Goal: Task Accomplishment & Management: Use online tool/utility

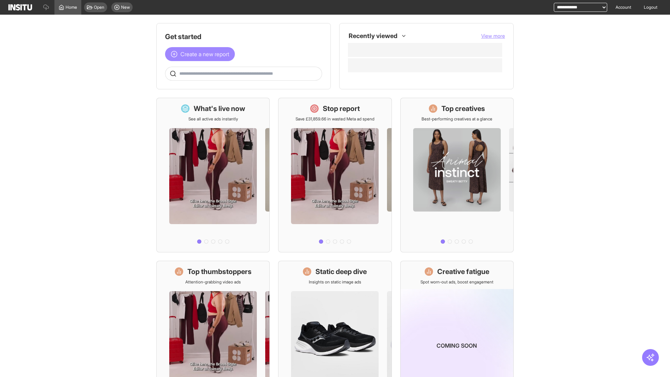
click at [202, 54] on span "Create a new report" at bounding box center [204, 54] width 49 height 8
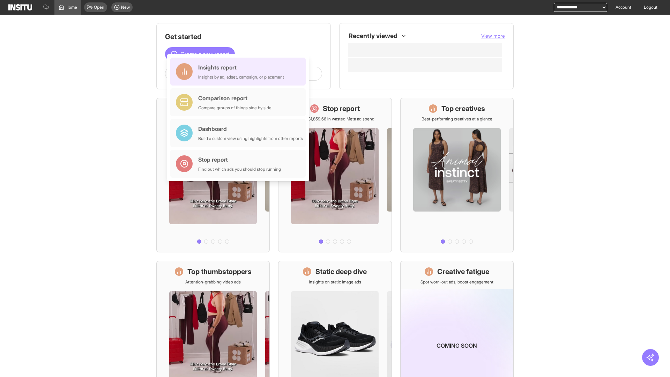
click at [240, 71] on div "Insights report Insights by ad, adset, campaign, or placement" at bounding box center [241, 71] width 86 height 17
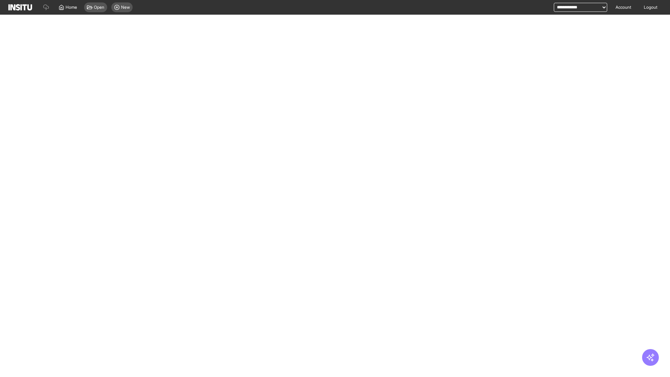
select select "**"
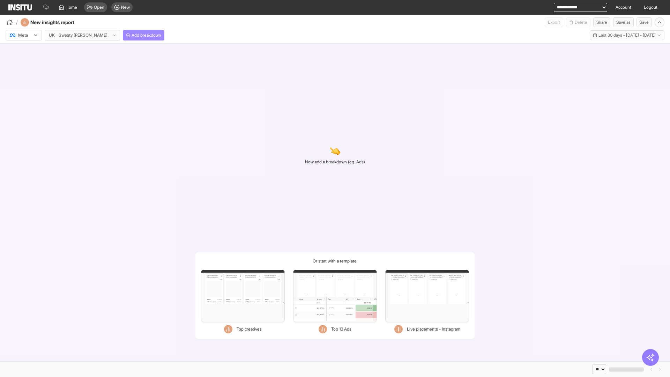
click at [131, 35] on span "Add breakdown" at bounding box center [146, 35] width 30 height 6
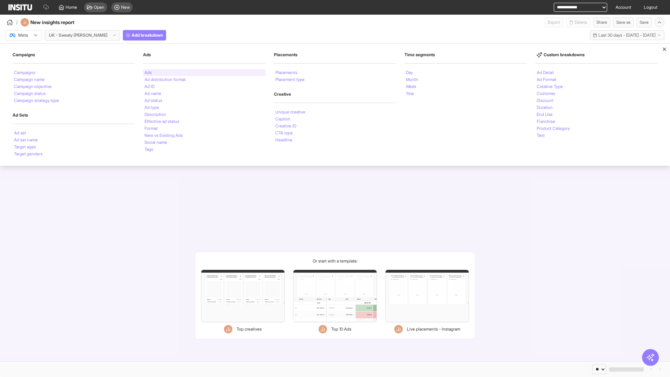
click at [148, 73] on li "Ads" at bounding box center [147, 72] width 7 height 4
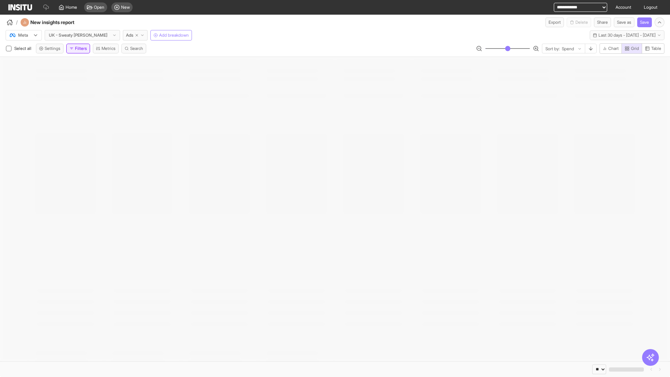
click at [80, 48] on button "Filters" at bounding box center [78, 49] width 24 height 10
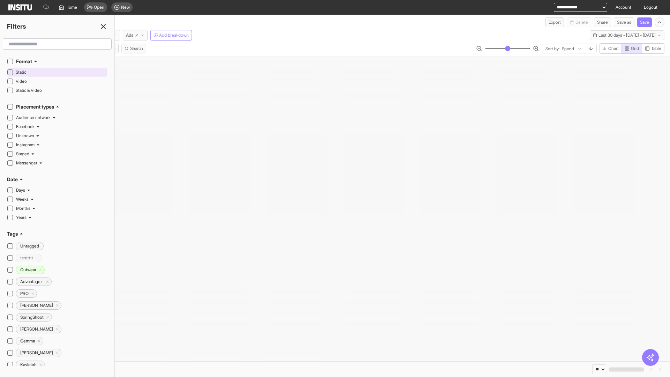
click at [61, 72] on span "Static" at bounding box center [61, 72] width 90 height 6
